Goal: Check status: Check status

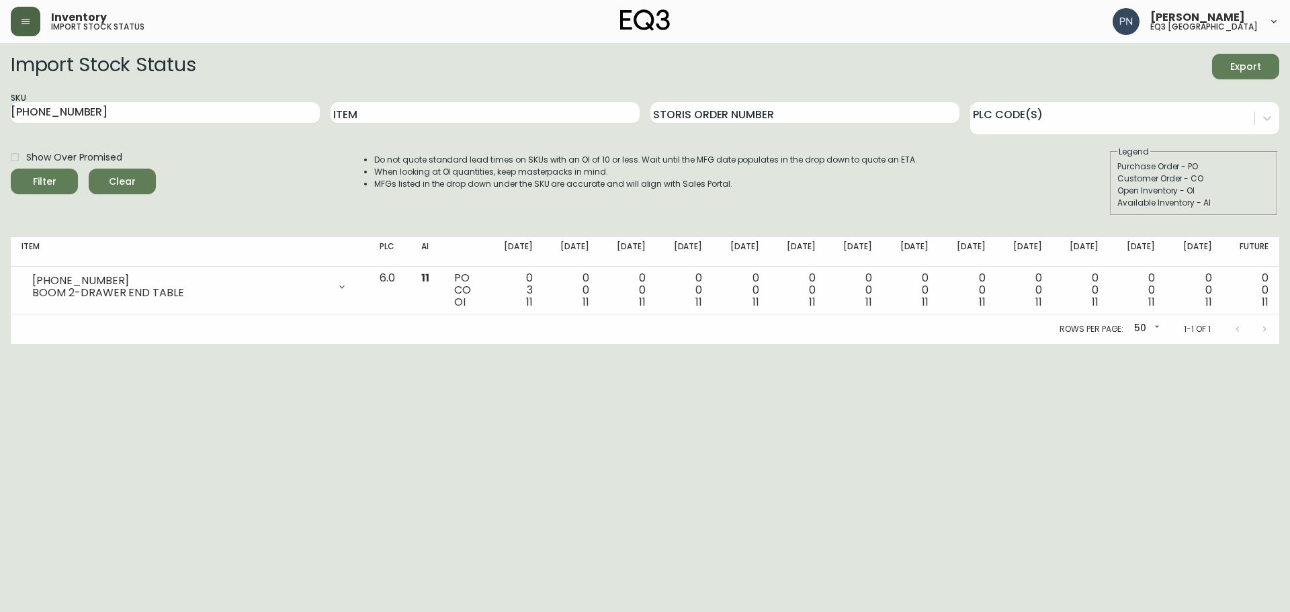
click at [20, 19] on icon "button" at bounding box center [25, 21] width 11 height 11
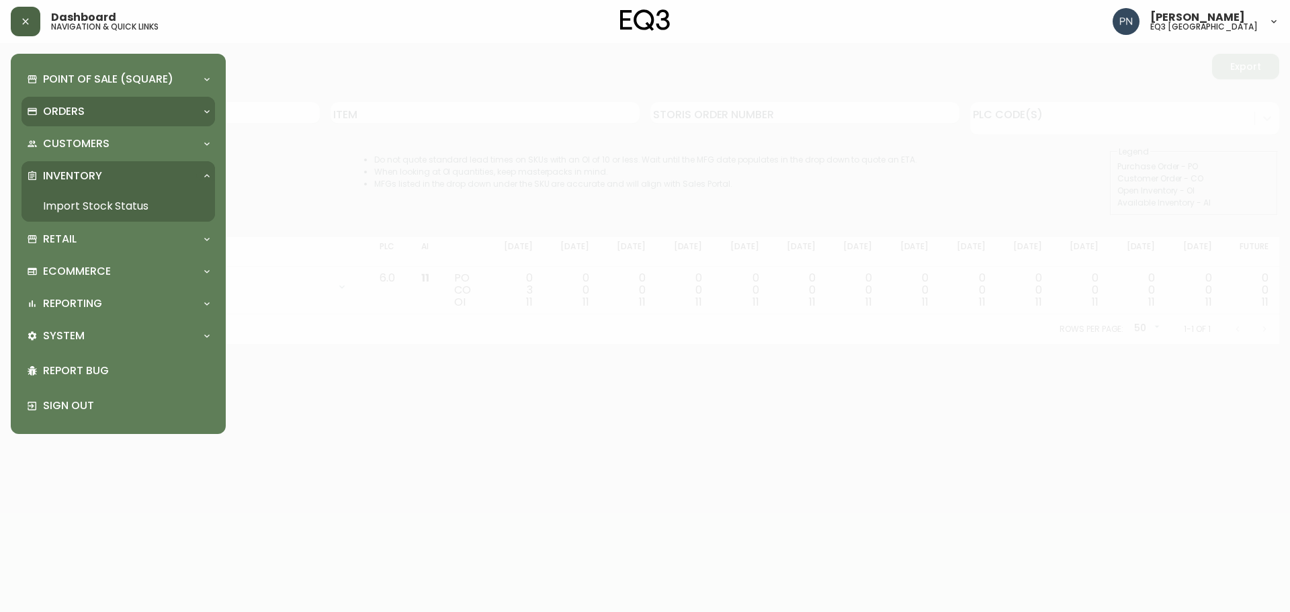
click at [94, 114] on div "Orders" at bounding box center [111, 111] width 169 height 15
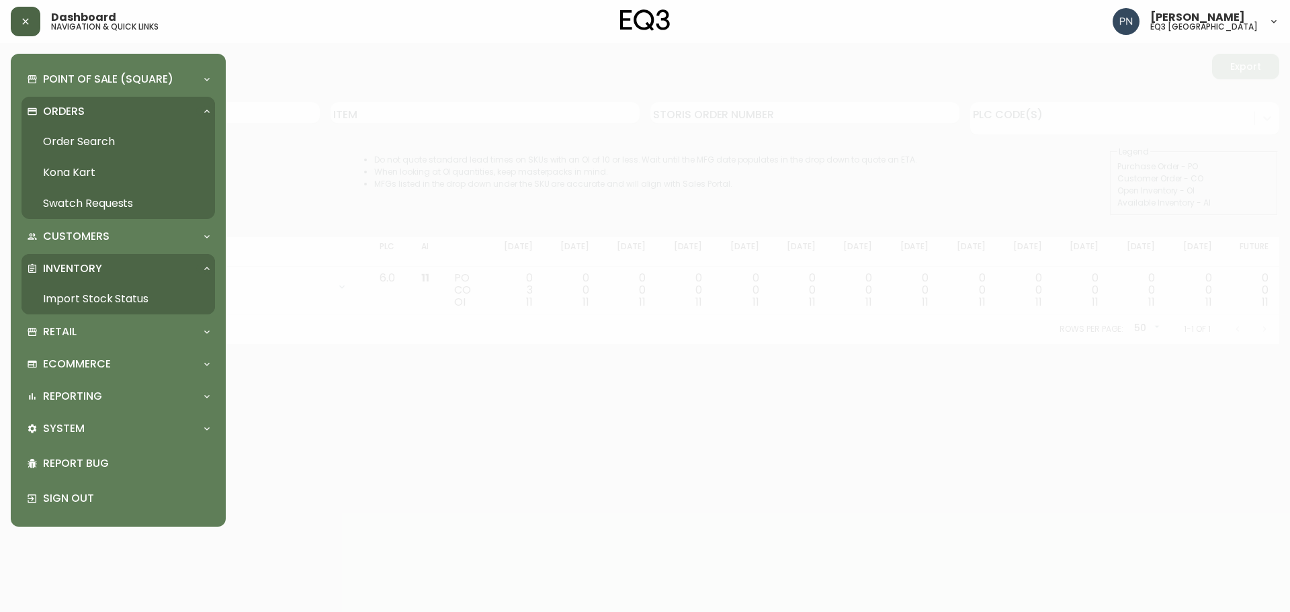
click at [52, 143] on link "Order Search" at bounding box center [119, 141] width 194 height 31
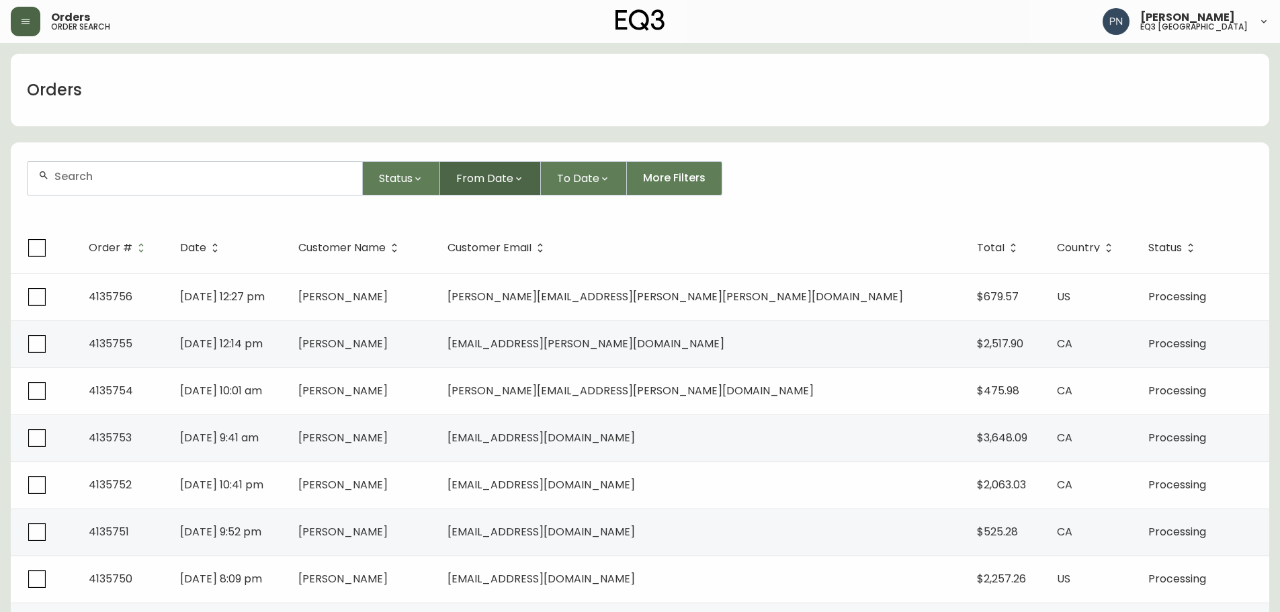
click at [485, 180] on span "From Date" at bounding box center [484, 178] width 57 height 17
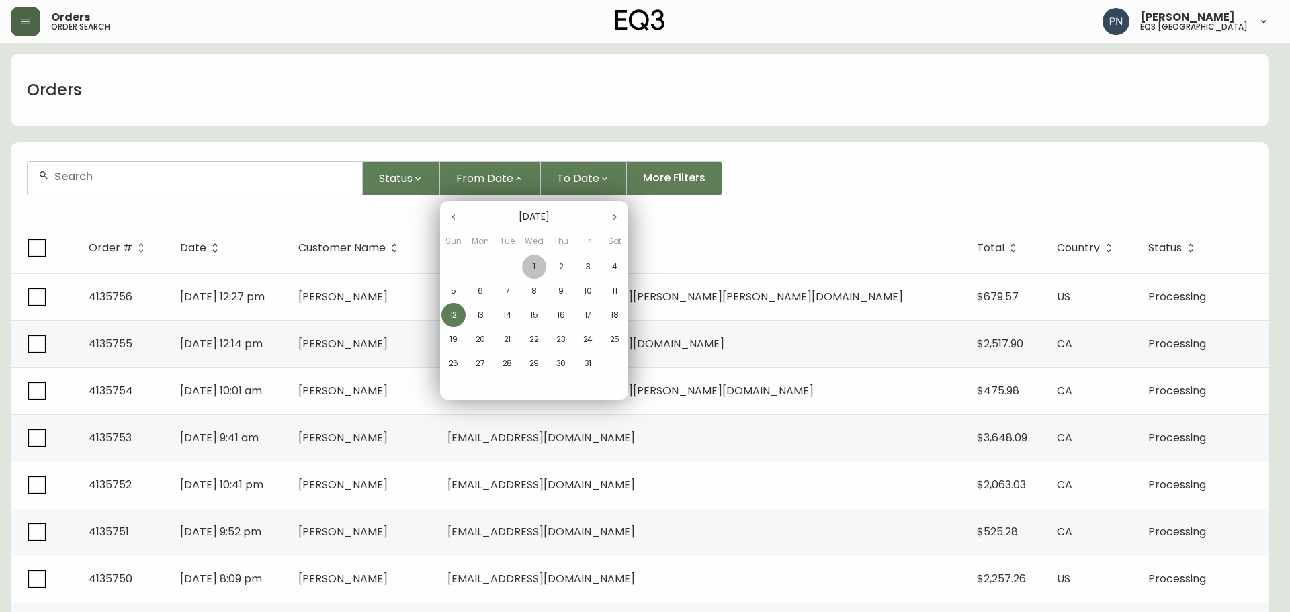
click at [533, 269] on p "1" at bounding box center [534, 267] width 3 height 12
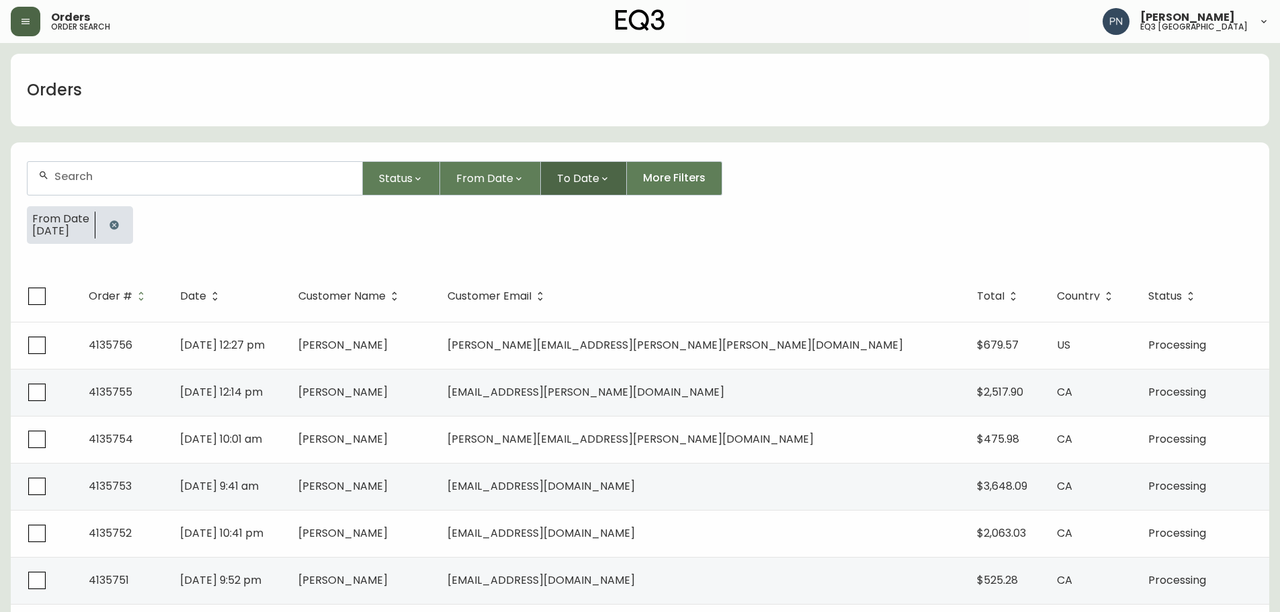
click at [578, 185] on span "To Date" at bounding box center [578, 178] width 42 height 17
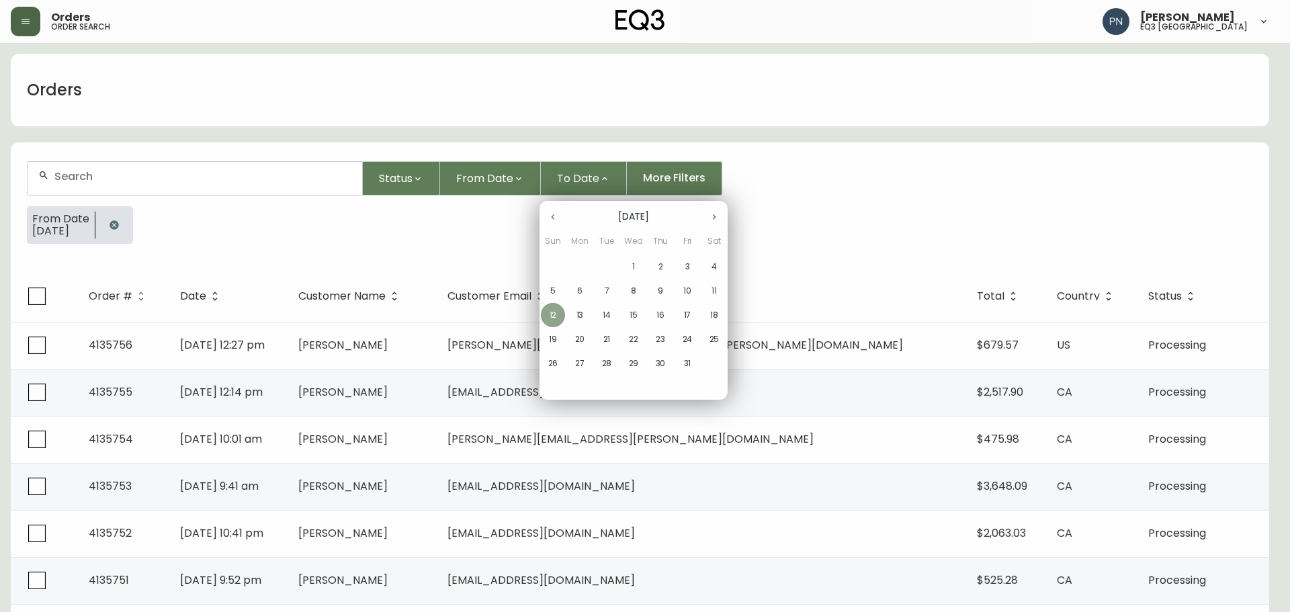
click at [553, 310] on p "12" at bounding box center [553, 315] width 7 height 12
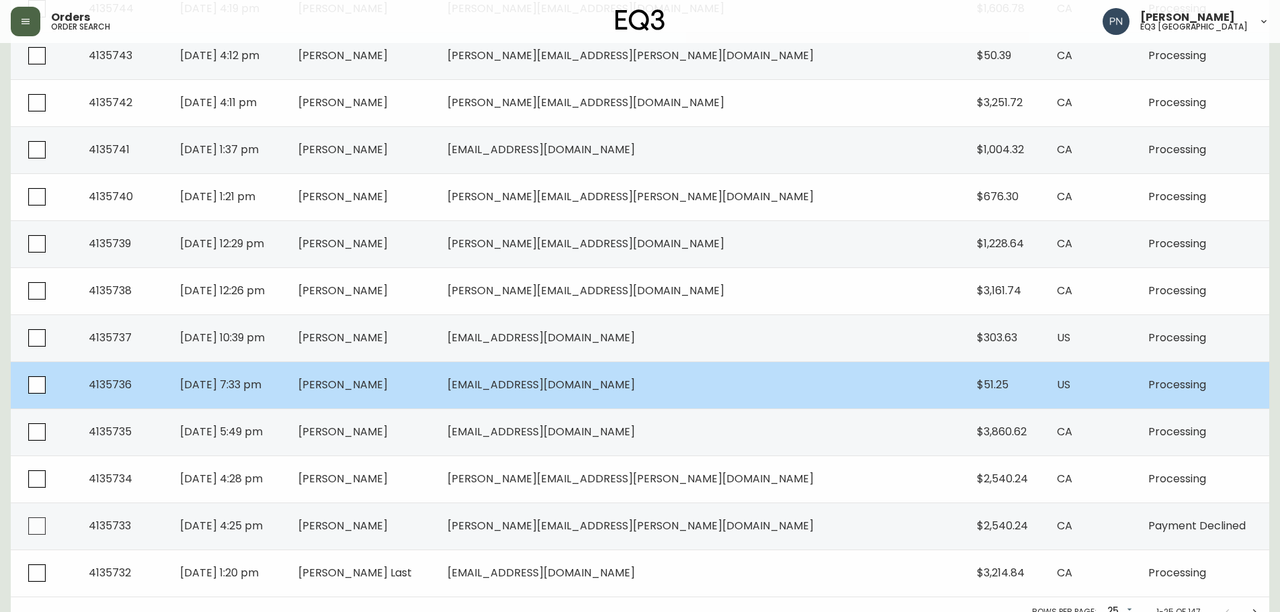
scroll to position [916, 0]
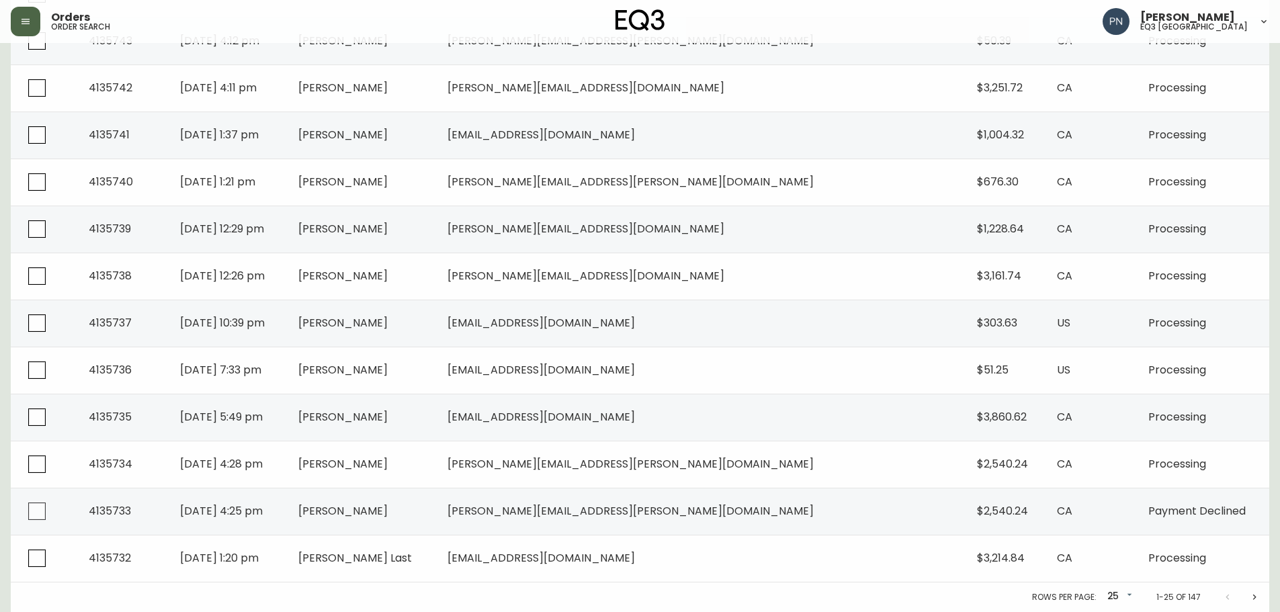
click at [1258, 597] on icon "Next page" at bounding box center [1254, 597] width 11 height 11
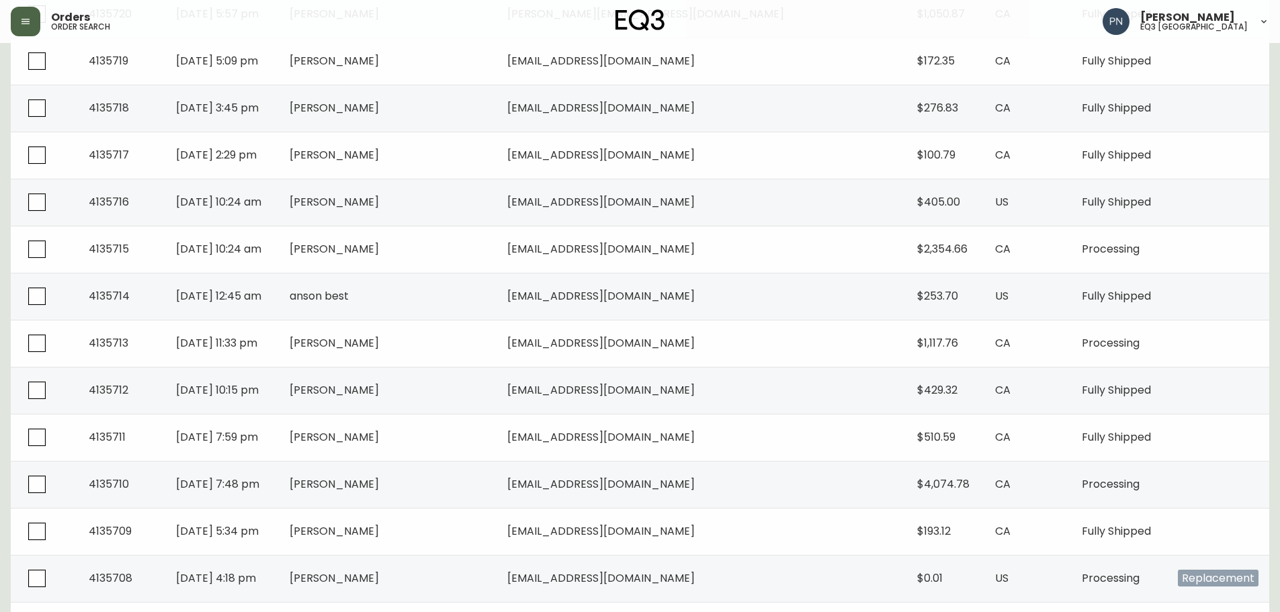
scroll to position [916, 0]
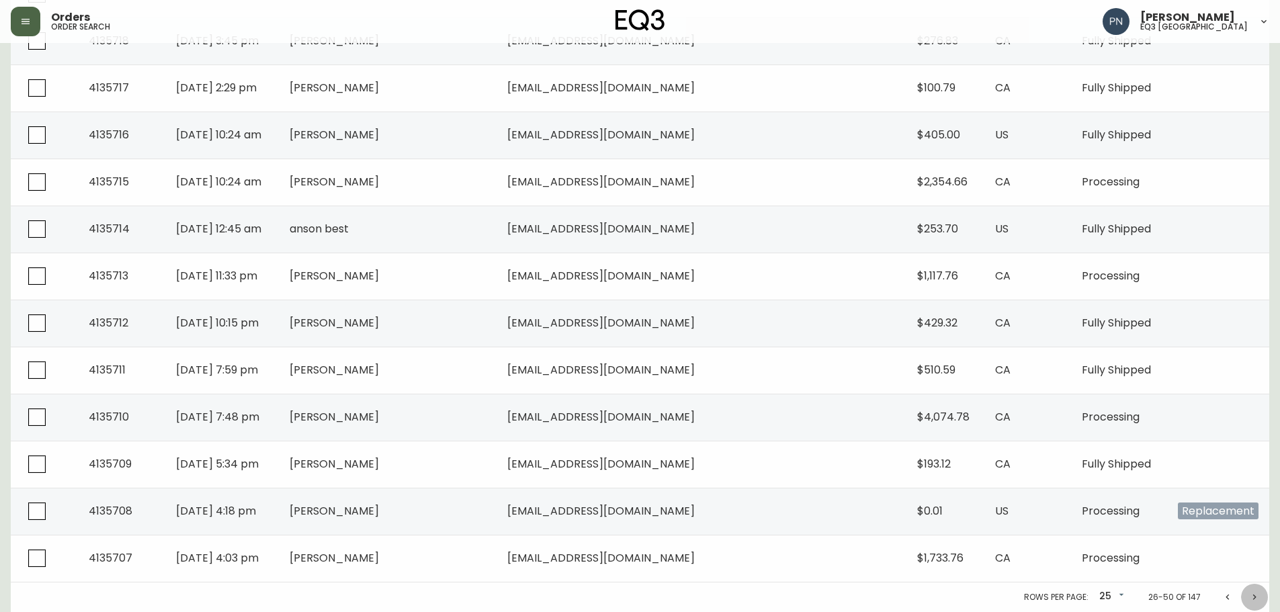
click at [1260, 603] on button "Next page" at bounding box center [1254, 597] width 27 height 27
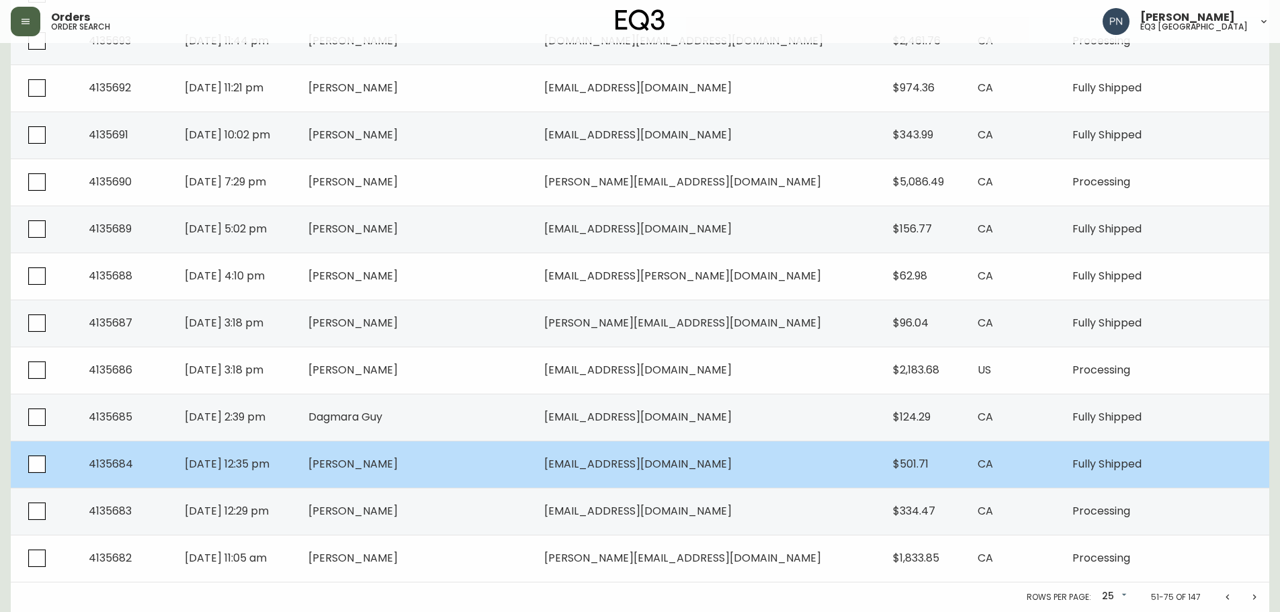
scroll to position [916, 0]
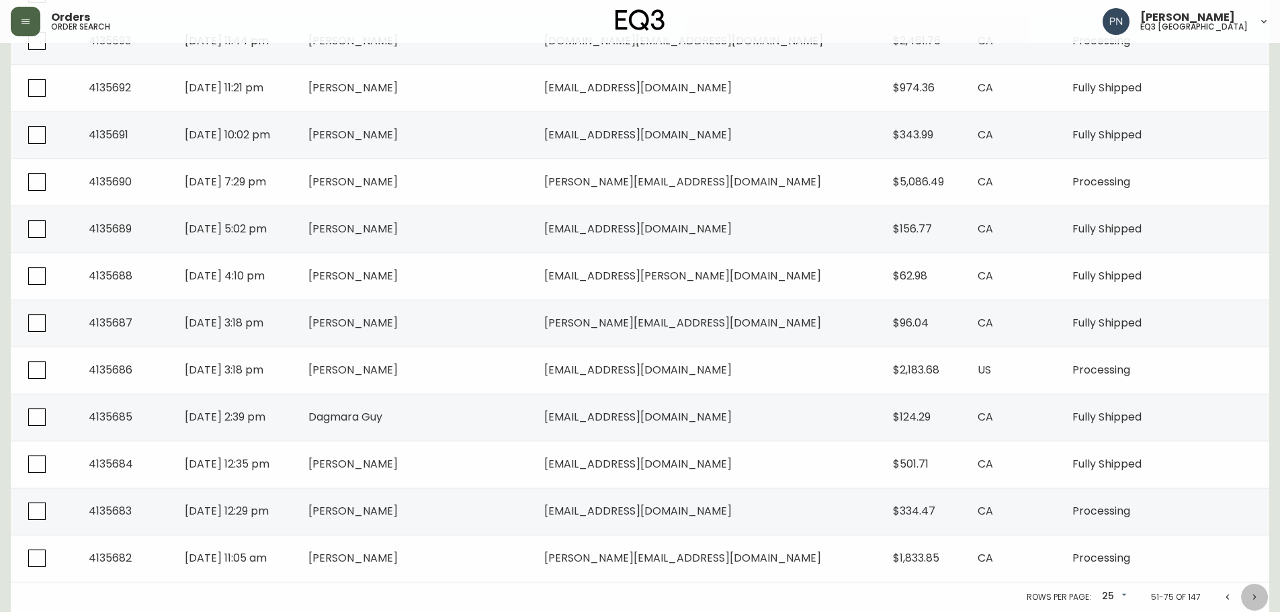
click at [1256, 599] on icon "Next page" at bounding box center [1254, 597] width 11 height 11
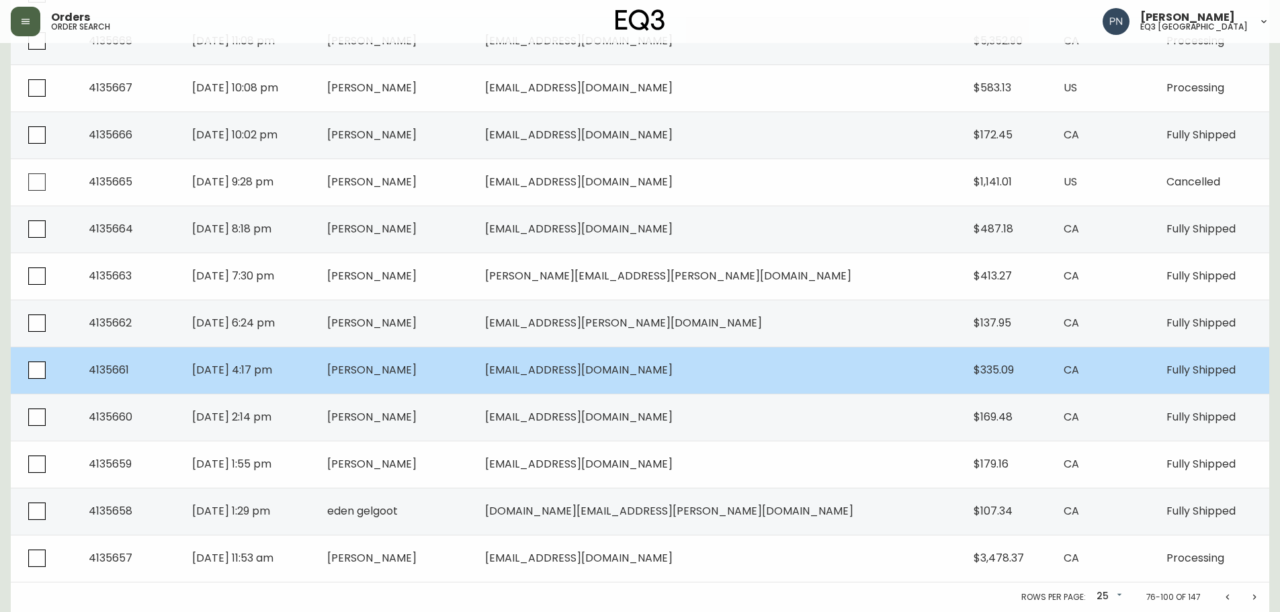
click at [475, 378] on td "[PERSON_NAME]" at bounding box center [395, 370] width 159 height 47
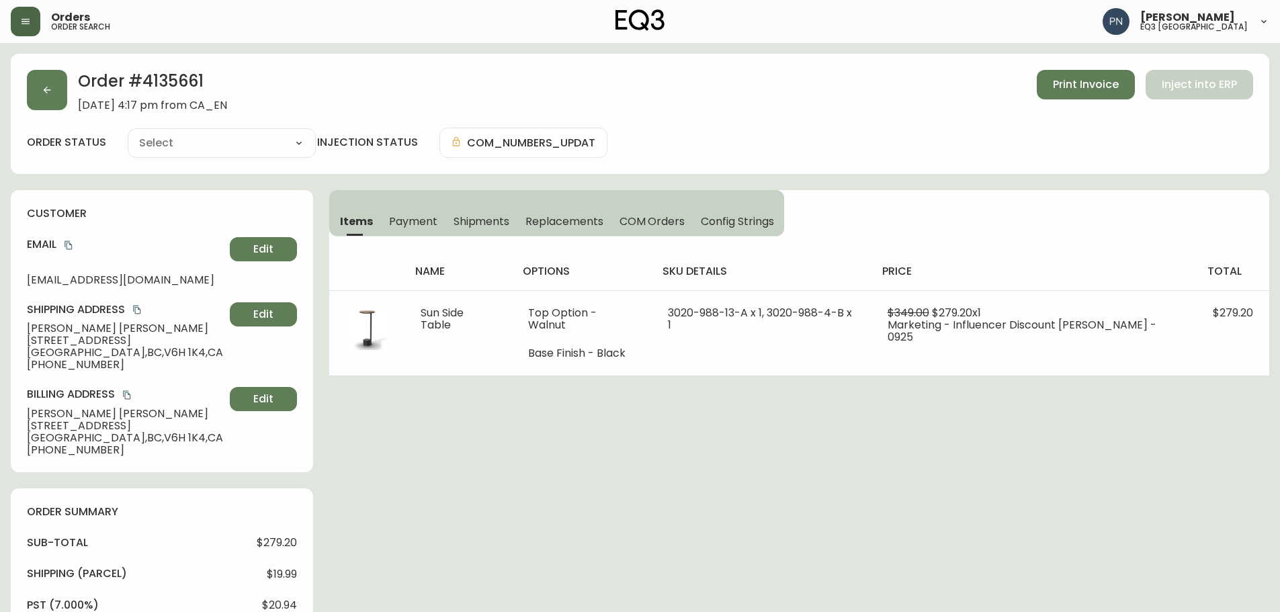
type input "Fully Shipped"
select select "FULLY_SHIPPED"
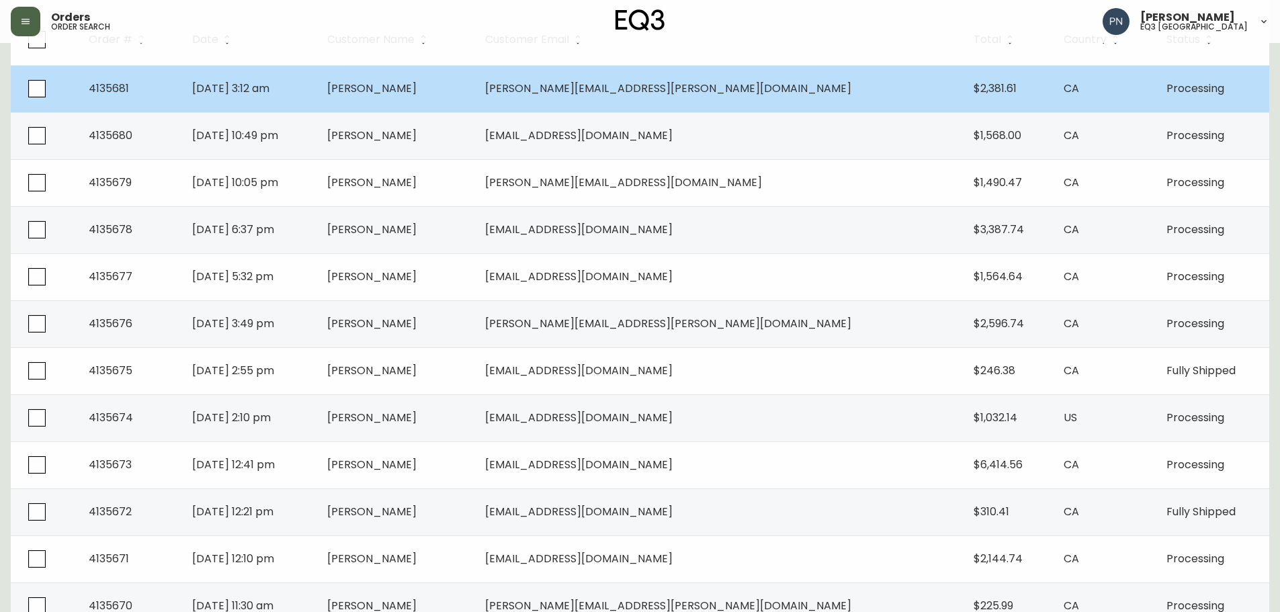
scroll to position [336, 0]
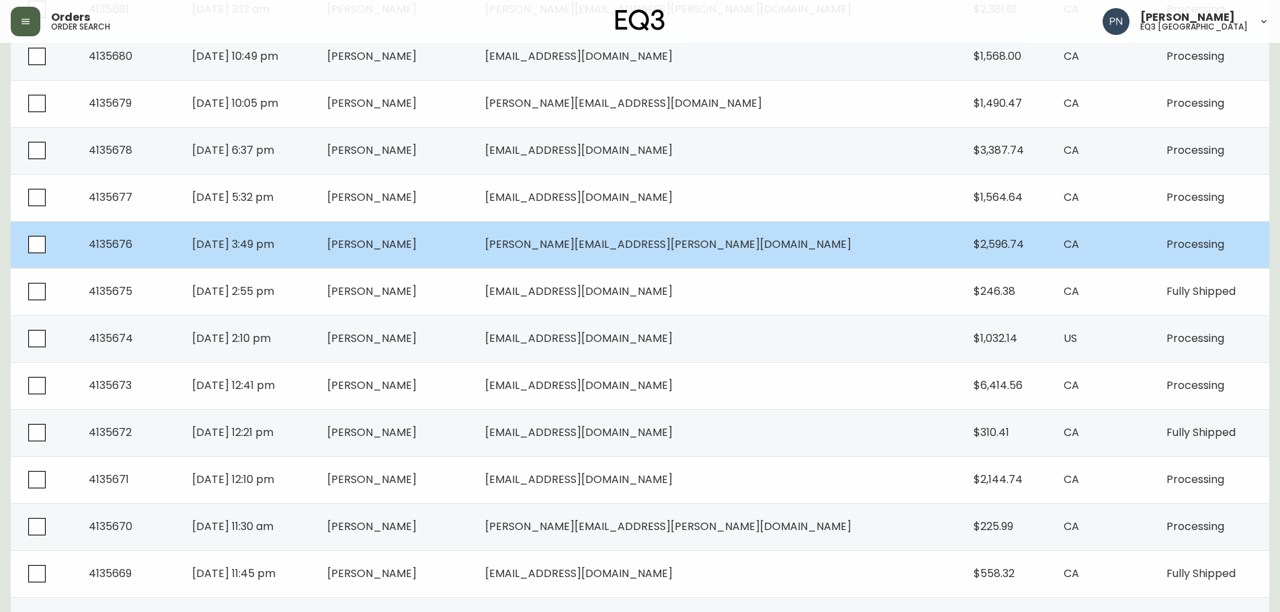
click at [475, 257] on td "[PERSON_NAME]" at bounding box center [395, 244] width 159 height 47
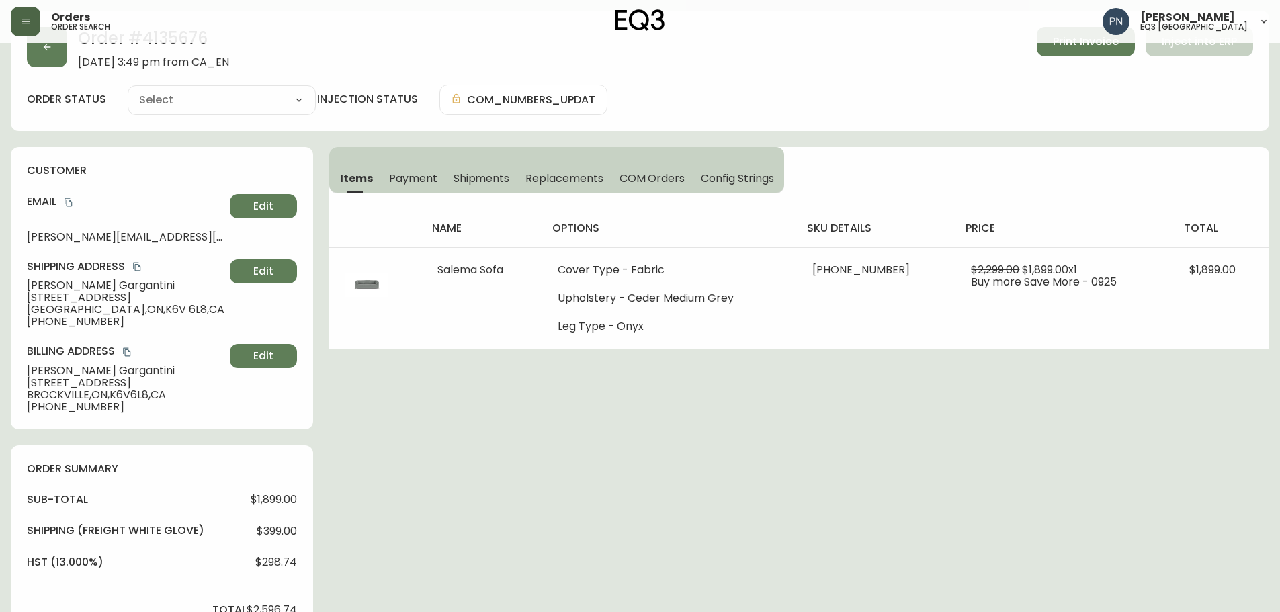
scroll to position [336, 0]
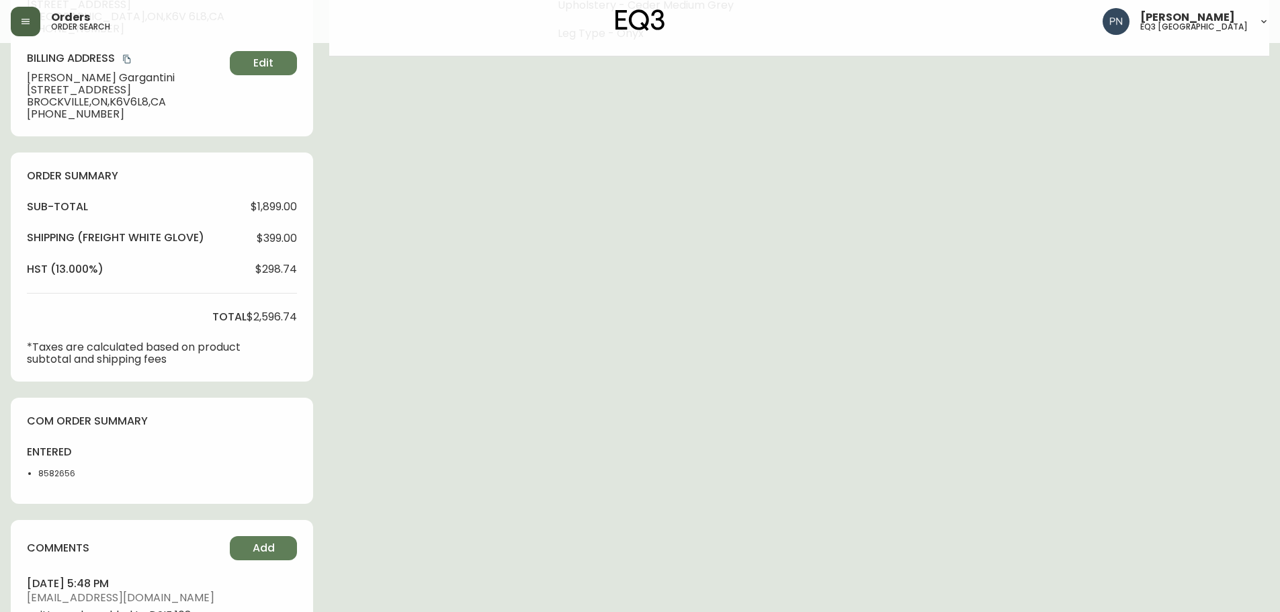
type input "Processing"
select select "PROCESSING"
drag, startPoint x: 253, startPoint y: 316, endPoint x: 298, endPoint y: 320, distance: 45.2
click at [298, 320] on div "order summary sub-total $1,899.00 Shipping ( Freight White Glove ) $399.00 hst …" at bounding box center [162, 267] width 302 height 229
click at [284, 318] on span "$2,596.74" at bounding box center [272, 317] width 50 height 12
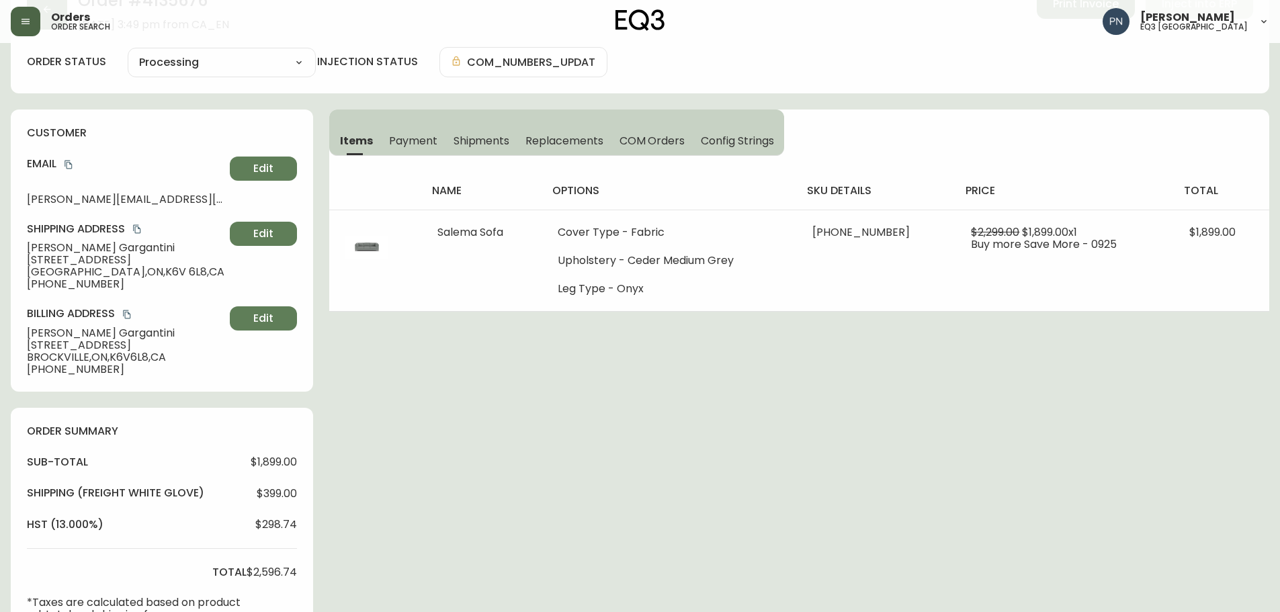
scroll to position [0, 0]
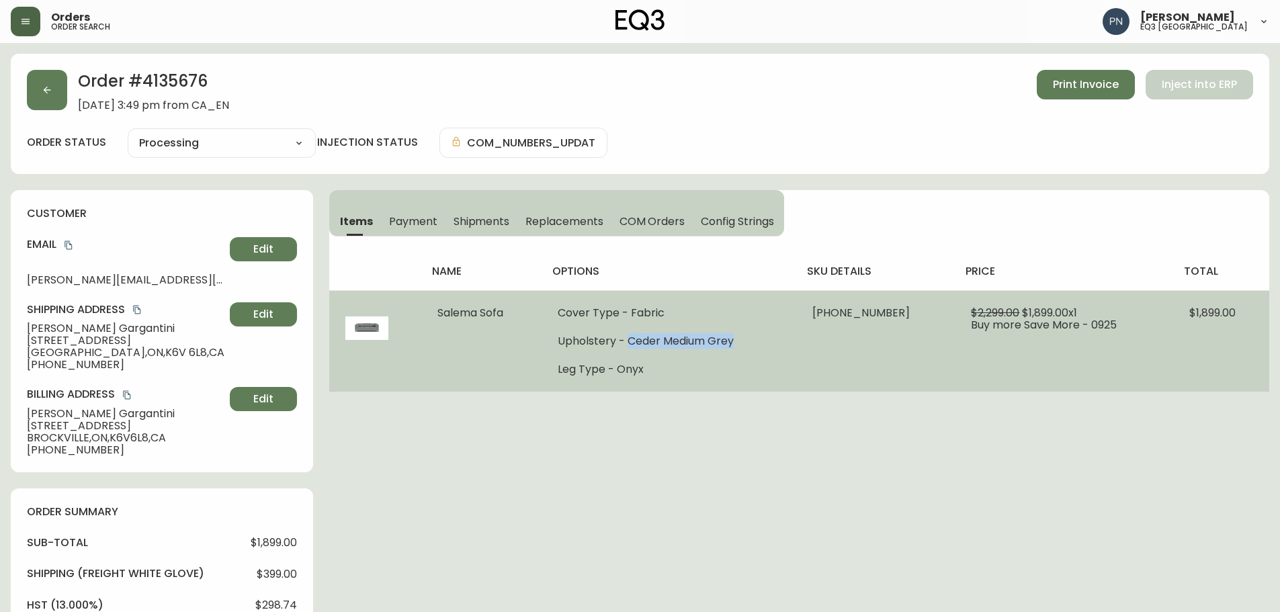
drag, startPoint x: 638, startPoint y: 341, endPoint x: 774, endPoint y: 329, distance: 136.2
click at [774, 329] on ul "Cover Type - Fabric Upholstery - Ceder Medium Grey Leg Type - Onyx" at bounding box center [669, 341] width 222 height 69
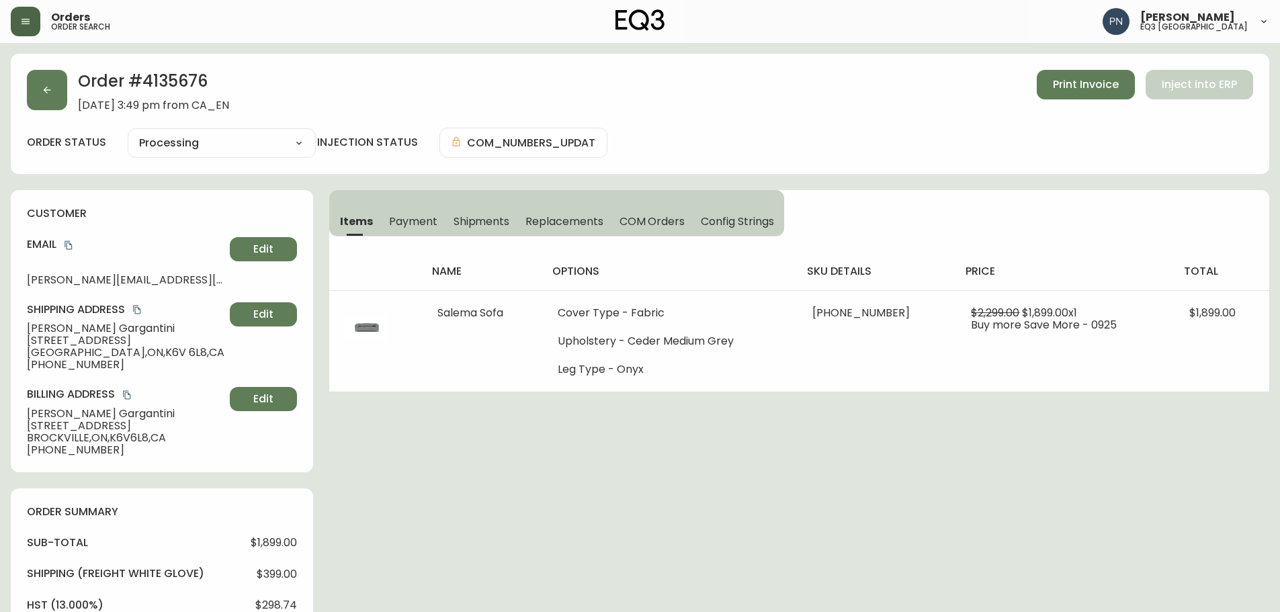
click at [797, 435] on div "Order # 4135676 [DATE] 3:49 pm from CA_EN Print Invoice Inject into ERP order s…" at bounding box center [640, 562] width 1258 height 1017
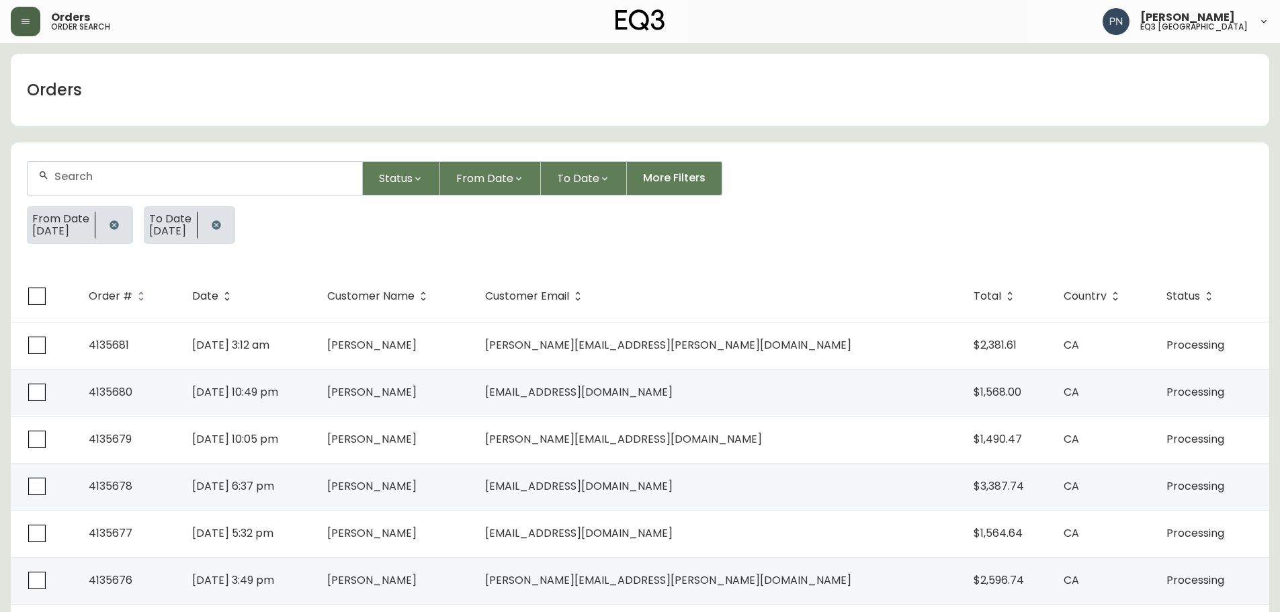
click at [222, 223] on icon "button" at bounding box center [216, 225] width 11 height 11
click at [114, 228] on icon "button" at bounding box center [114, 224] width 9 height 9
